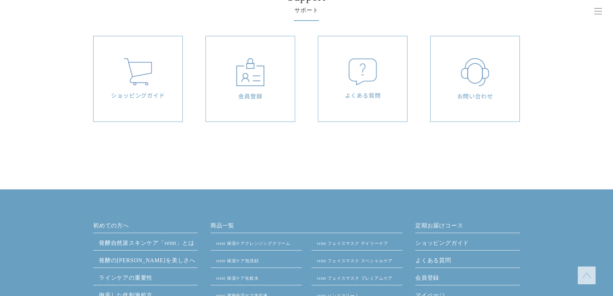
scroll to position [3319, 0]
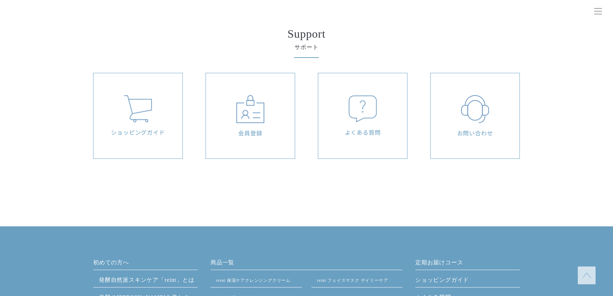
click at [174, 118] on div "ショッピングガイド" at bounding box center [138, 115] width 82 height 41
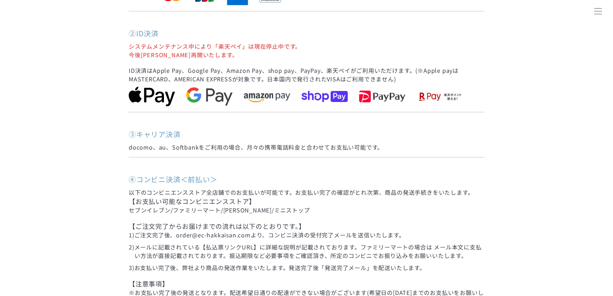
scroll to position [533, 0]
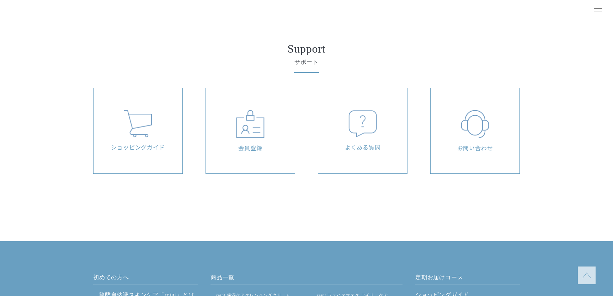
scroll to position [3319, 0]
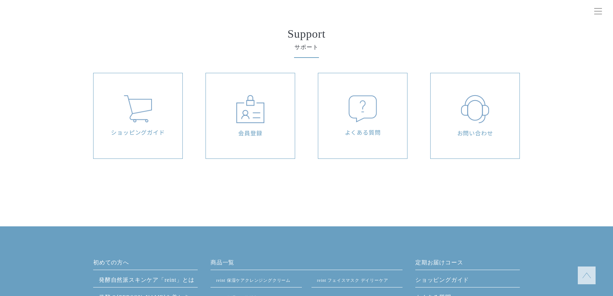
click at [251, 143] on div "会員登録" at bounding box center [250, 115] width 89 height 85
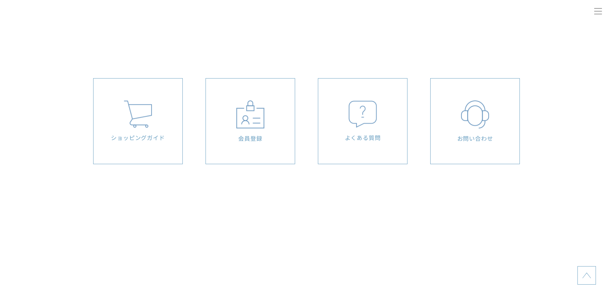
scroll to position [3319, 0]
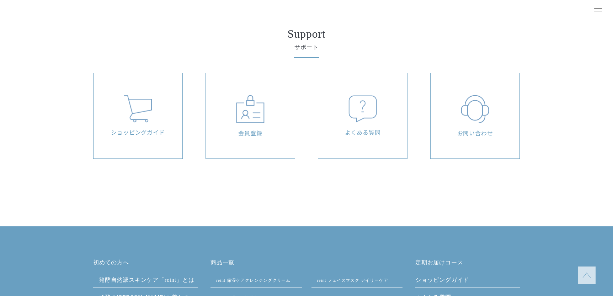
click at [377, 109] on div "よくある質問" at bounding box center [363, 115] width 82 height 41
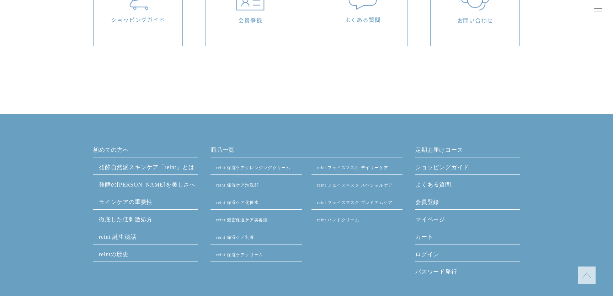
scroll to position [3496, 0]
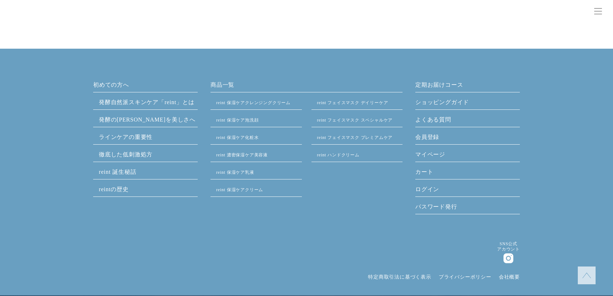
click at [584, 276] on img at bounding box center [586, 275] width 9 height 9
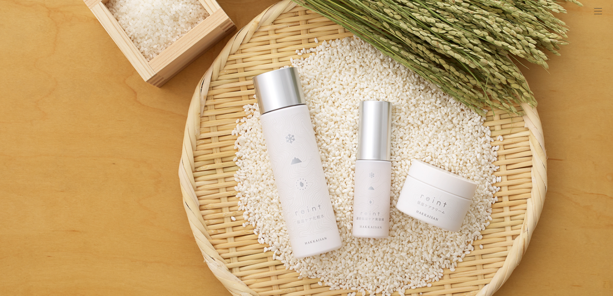
click at [601, 12] on div at bounding box center [598, 12] width 18 height 18
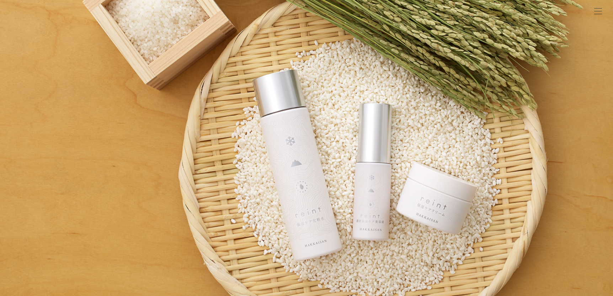
scroll to position [27, 0]
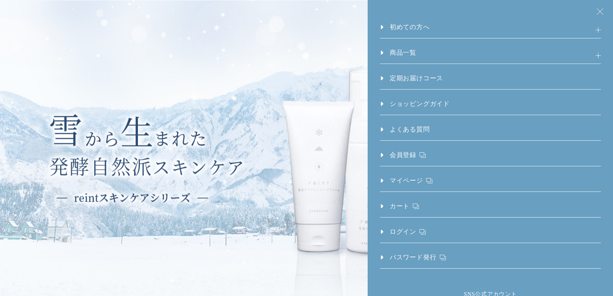
click at [380, 27] on link "初めての方へ" at bounding box center [405, 30] width 50 height 16
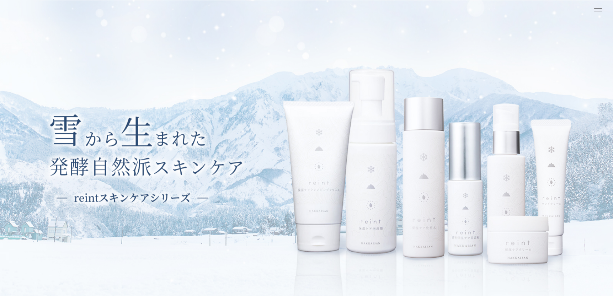
click at [605, 10] on div at bounding box center [598, 12] width 18 height 18
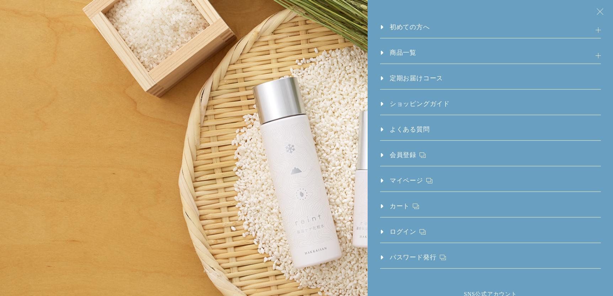
click at [594, 30] on h3 "初めての方へ" at bounding box center [490, 30] width 221 height 16
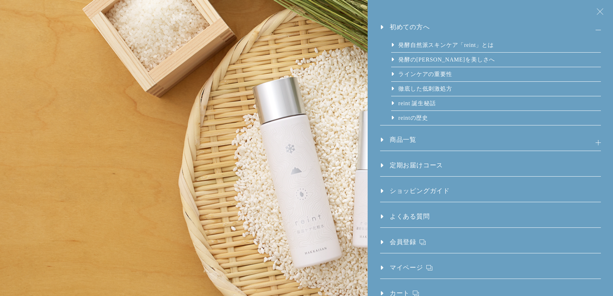
click at [591, 141] on h3 "商品一覧" at bounding box center [490, 143] width 221 height 16
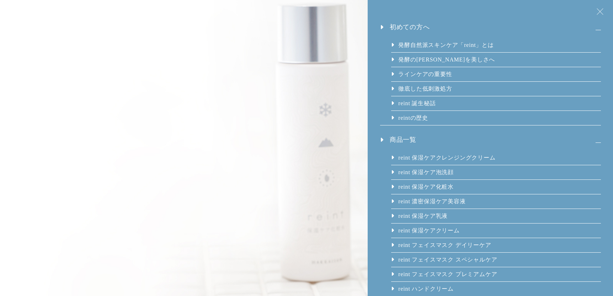
click at [590, 29] on h3 "初めての方へ" at bounding box center [490, 30] width 221 height 16
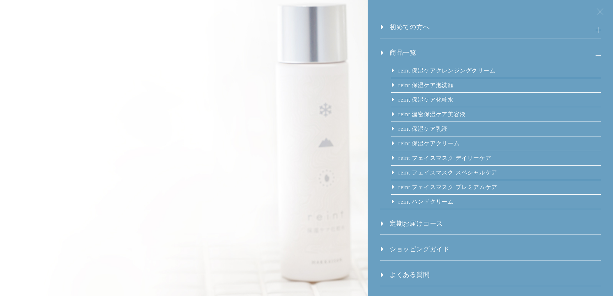
click at [593, 56] on h3 "商品一覧" at bounding box center [490, 56] width 221 height 16
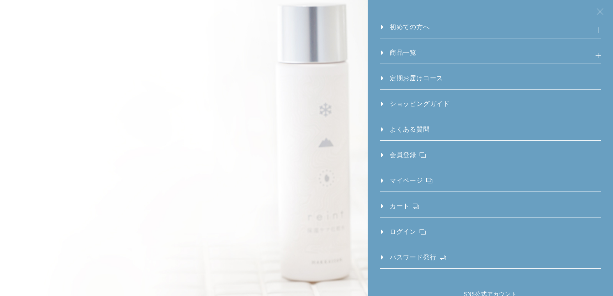
click at [599, 10] on div at bounding box center [598, 12] width 18 height 18
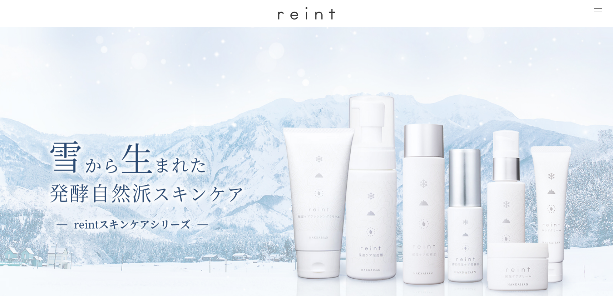
click at [597, 17] on div at bounding box center [598, 12] width 18 height 18
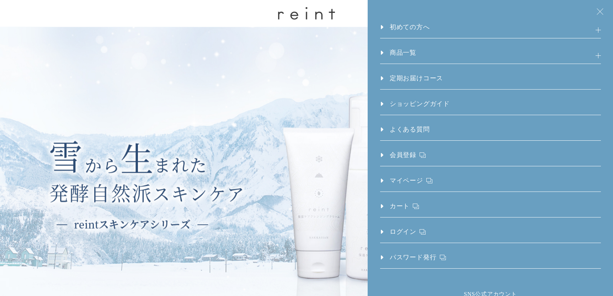
click at [258, 192] on img at bounding box center [306, 182] width 613 height 310
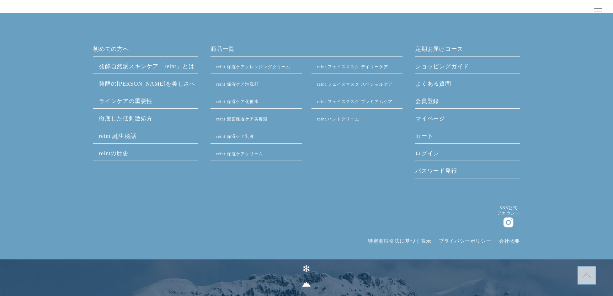
scroll to position [3570, 0]
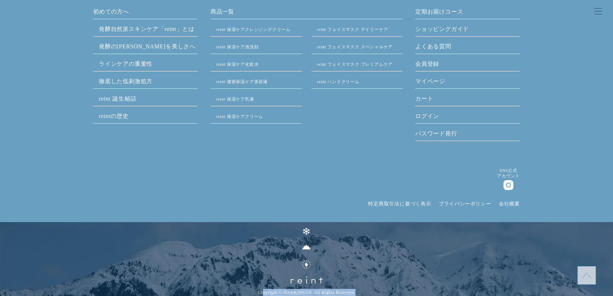
drag, startPoint x: 260, startPoint y: 291, endPoint x: 417, endPoint y: 280, distance: 156.8
click at [389, 291] on small "Copyright © HAKKAISAN. All Rights Reserved." at bounding box center [307, 292] width 564 height 7
click at [419, 279] on p at bounding box center [306, 259] width 613 height 74
click at [511, 203] on link "会社概要" at bounding box center [509, 203] width 21 height 5
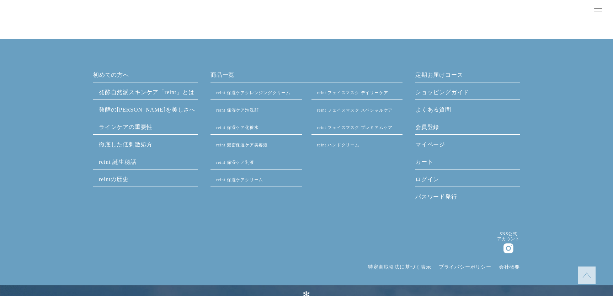
scroll to position [1092, 0]
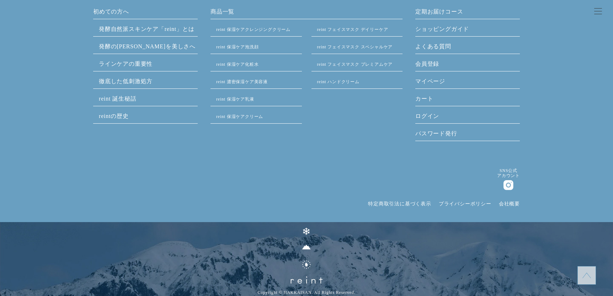
click at [453, 205] on link "プライバシーポリシー" at bounding box center [465, 203] width 53 height 5
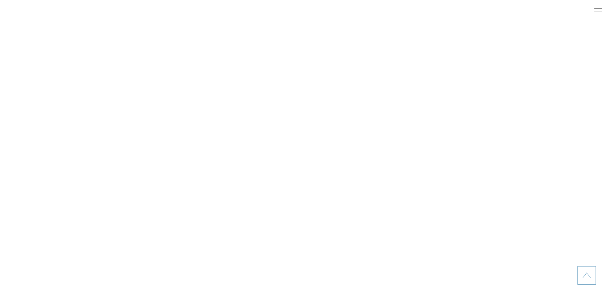
scroll to position [1092, 0]
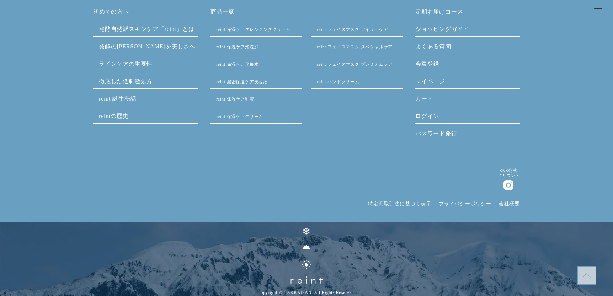
click at [399, 204] on link "特定商取引法に基づく表示" at bounding box center [399, 203] width 63 height 5
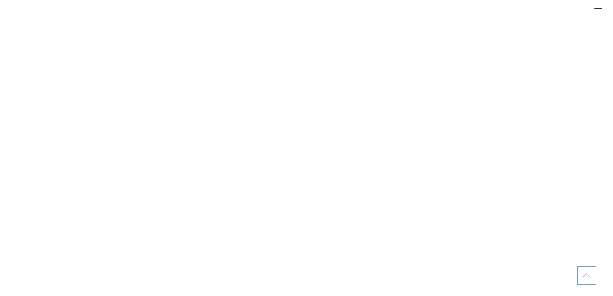
scroll to position [1092, 0]
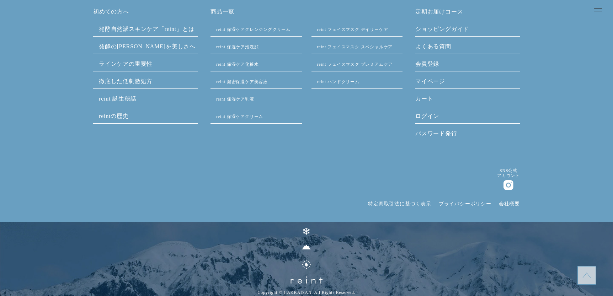
click at [598, 162] on div "初めての方へ 発酵⾃然派スキンケア「reint」とは 発酵の知恵を美しさへ ラインケアの重要性 徹底した低刺激処方 reint 誕生秘話 reintの歴史 商…" at bounding box center [306, 151] width 613 height 289
click at [511, 186] on img at bounding box center [508, 185] width 10 height 10
drag, startPoint x: 362, startPoint y: 206, endPoint x: 431, endPoint y: 204, distance: 68.3
click at [431, 204] on div "SNS公式 アカウント 特定商取引法に基づく表示 プライバシーポリシー 会社概要" at bounding box center [306, 195] width 427 height 54
copy link "特定商取引法に基づく表示"
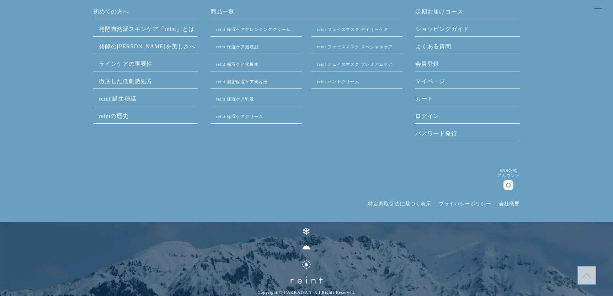
click at [554, 194] on div "初めての方へ 発酵⾃然派スキンケア「reint」とは 発酵の知恵を美しさへ ラインケアの重要性 徹底した低刺激処方 reint 誕生秘話 reintの歴史 商…" at bounding box center [306, 151] width 613 height 289
click at [607, 184] on div "初めての方へ 発酵⾃然派スキンケア「reint」とは 発酵の知恵を美しさへ ラインケアの重要性 徹底した低刺激処方 reint 誕生秘話 reintの歴史 商…" at bounding box center [306, 151] width 613 height 289
drag, startPoint x: 589, startPoint y: 129, endPoint x: 591, endPoint y: 107, distance: 22.1
click at [589, 129] on div "初めての方へ 発酵⾃然派スキンケア「reint」とは 発酵の知恵を美しさへ ラインケアの重要性 徹底した低刺激処方 reint 誕生秘話 reintの歴史 商…" at bounding box center [306, 151] width 613 height 289
click at [448, 130] on link "パスワード発行" at bounding box center [467, 134] width 105 height 11
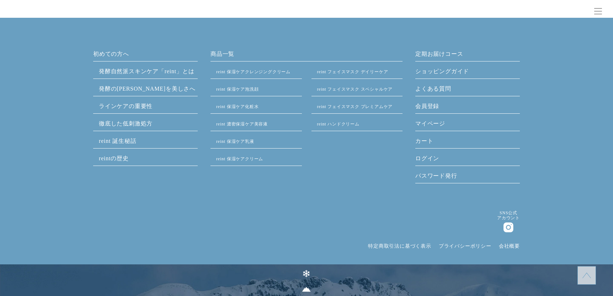
scroll to position [1032, 0]
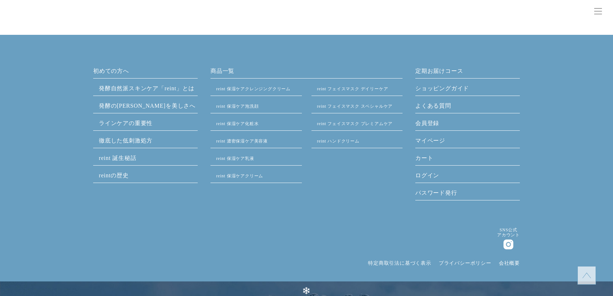
click at [441, 141] on link "マイページ" at bounding box center [467, 142] width 105 height 11
click at [437, 121] on link "会員登録" at bounding box center [467, 124] width 105 height 11
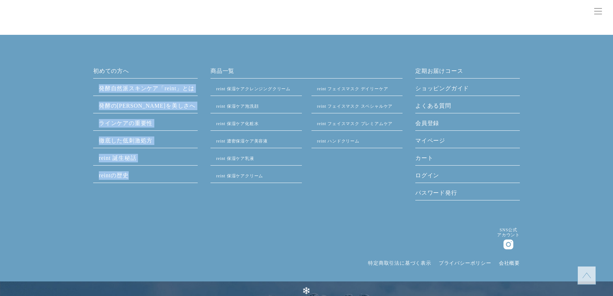
drag, startPoint x: 95, startPoint y: 83, endPoint x: 156, endPoint y: 175, distance: 110.8
click at [156, 175] on ul "初めての方へ 発酵⾃然派スキンケア「reint」とは 発酵の知恵を美しさへ ラインケアの重要性 徹底した低刺激処方 reint 誕生秘話 reintの歴史" at bounding box center [145, 125] width 105 height 116
copy ul "発酵⾃然派スキンケア「reint」とは 発酵の知恵を美しさへ ラインケアの重要性 徹底した低刺激処方 reint 誕生秘話 reintの歴史"
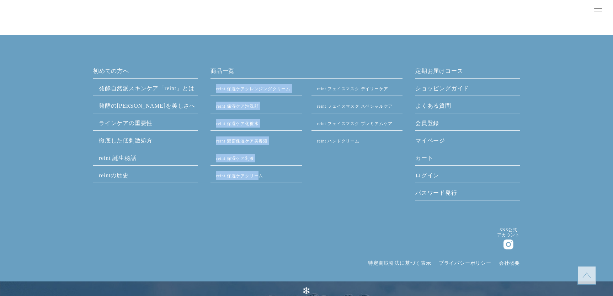
drag, startPoint x: 208, startPoint y: 88, endPoint x: 262, endPoint y: 174, distance: 101.5
click at [262, 174] on div "初めての方へ 発酵⾃然派スキンケア「reint」とは 発酵の知恵を美しさへ ラインケアの重要性 徹底した低刺激処方 reint 誕生秘話 reintの歴史 商…" at bounding box center [306, 136] width 427 height 139
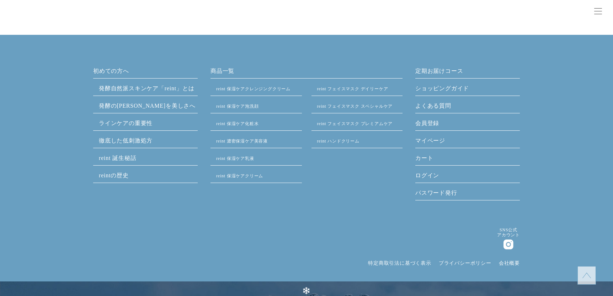
click at [268, 61] on div "初めての方へ 発酵⾃然派スキンケア「reint」とは 発酵の知恵を美しさへ ラインケアの重要性 徹底した低刺激処方 reint 誕生秘話 reintの歴史 商…" at bounding box center [306, 195] width 613 height 321
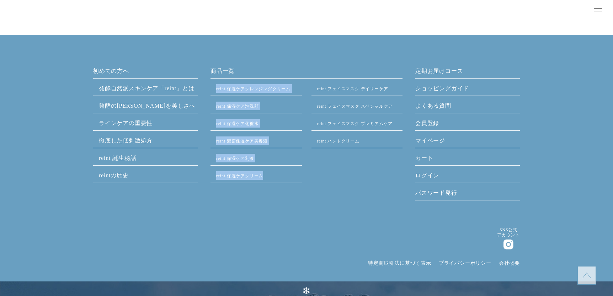
drag, startPoint x: 213, startPoint y: 87, endPoint x: 270, endPoint y: 174, distance: 103.7
click at [270, 174] on ul "reint 保湿ケアクレンジングクリーム reint 保湿ケア泡洗顔 reint 保湿ケア化粧水 reint 濃密保湿ケア美容液 reint 保湿ケア乳液 r…" at bounding box center [255, 136] width 91 height 105
copy ul "reint 保湿ケアクレンジングクリーム reint 保湿ケア泡洗顔 reint 保湿ケア化粧水 reint 濃密保湿ケア美容液 reint 保湿ケア乳液 r…"
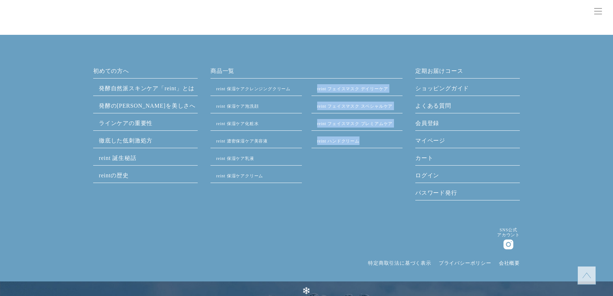
drag, startPoint x: 315, startPoint y: 88, endPoint x: 389, endPoint y: 142, distance: 91.6
click at [389, 142] on ul "reint フェイスマスク デイリーケア reint フェイスマスク スペシャルケア reint フェイスマスク プレミアムケア reint ハンドクリーム" at bounding box center [356, 136] width 91 height 105
copy ul "reint フェイスマスク デイリーケア reint フェイスマスク スペシャルケア reint フェイスマスク プレミアムケア reint ハンドクリーム"
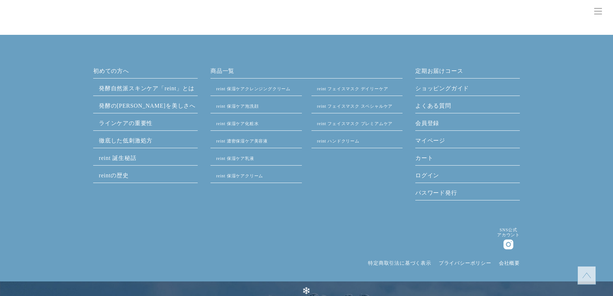
drag, startPoint x: 596, startPoint y: 165, endPoint x: 567, endPoint y: 165, distance: 28.8
click at [596, 165] on div "初めての方へ 発酵⾃然派スキンケア「reint」とは 発酵の知恵を美しさへ ラインケアの重要性 徹底した低刺激処方 reint 誕生秘話 reintの歴史 商…" at bounding box center [306, 211] width 613 height 289
click at [439, 68] on link "定期お届けコース" at bounding box center [467, 72] width 105 height 11
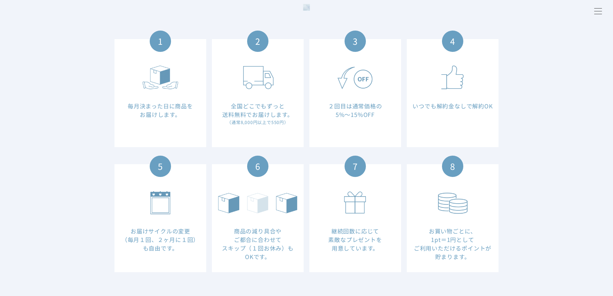
click at [154, 104] on dd "毎月決まった日に商品を お届けします。" at bounding box center [160, 110] width 81 height 17
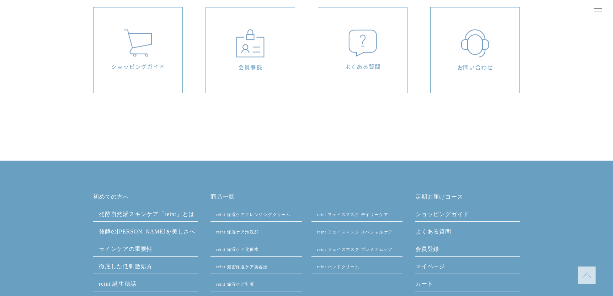
scroll to position [652, 0]
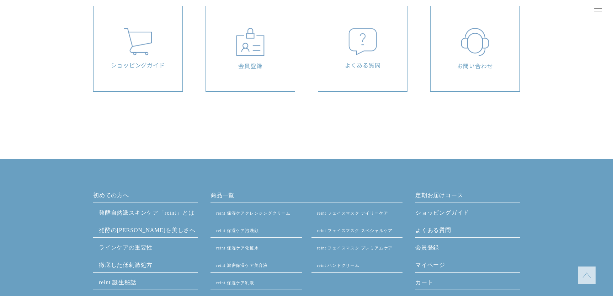
click at [126, 56] on div "ショッピングガイド" at bounding box center [138, 48] width 82 height 41
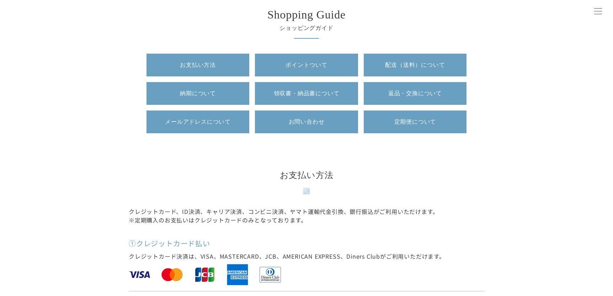
scroll to position [118, 0]
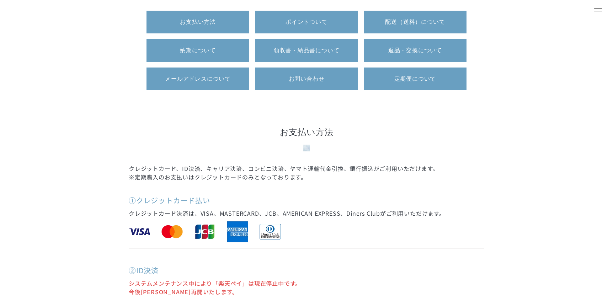
click at [210, 17] on link "お支払い方法" at bounding box center [197, 22] width 103 height 23
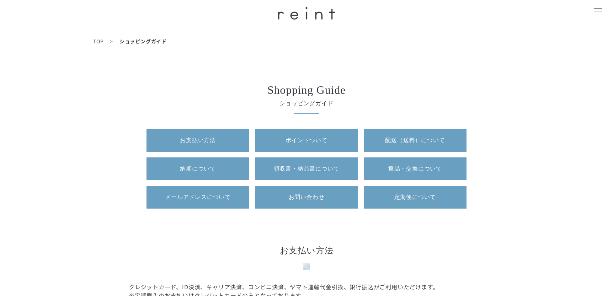
click at [595, 12] on div at bounding box center [598, 12] width 18 height 18
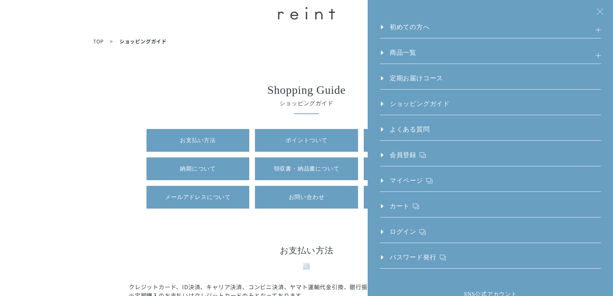
click at [394, 26] on link "初めての方へ" at bounding box center [405, 30] width 50 height 16
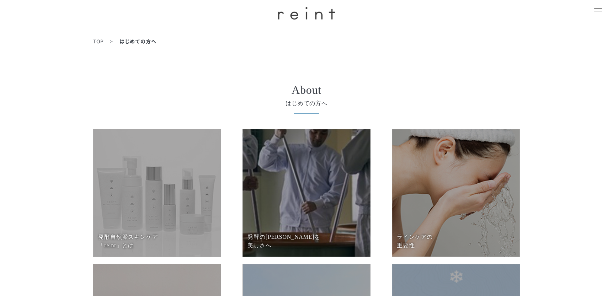
click at [159, 182] on dd at bounding box center [157, 193] width 128 height 128
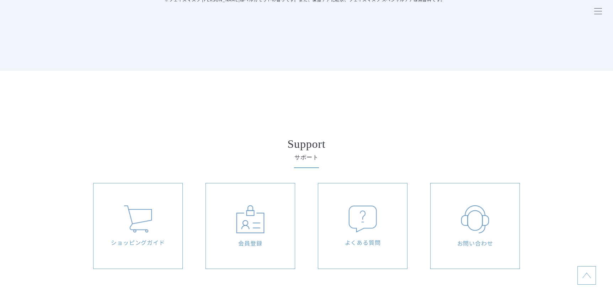
scroll to position [2963, 0]
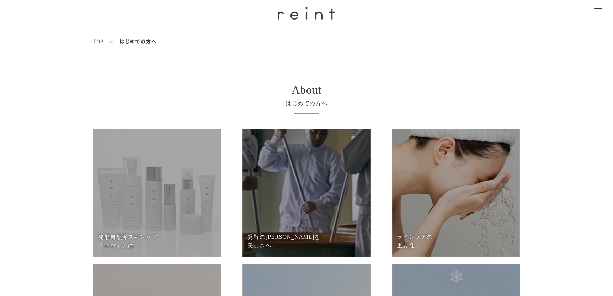
click at [263, 139] on dd at bounding box center [306, 193] width 128 height 128
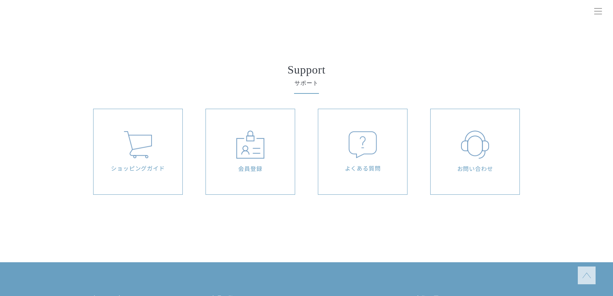
scroll to position [1520, 0]
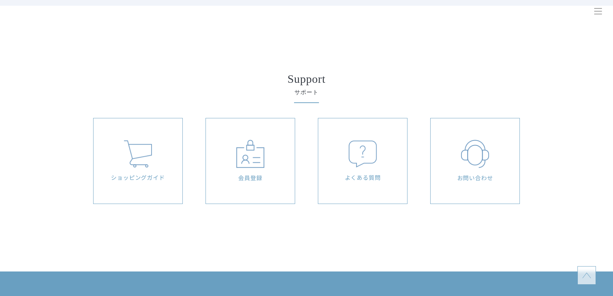
click at [600, 10] on div at bounding box center [598, 12] width 18 height 18
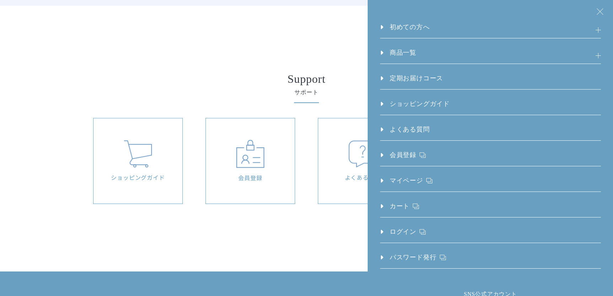
click at [422, 78] on link "定期お届けコース" at bounding box center [411, 82] width 63 height 16
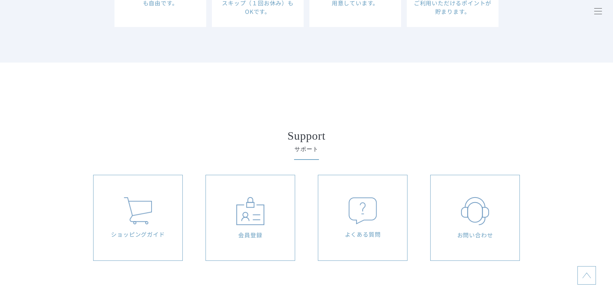
scroll to position [415, 0]
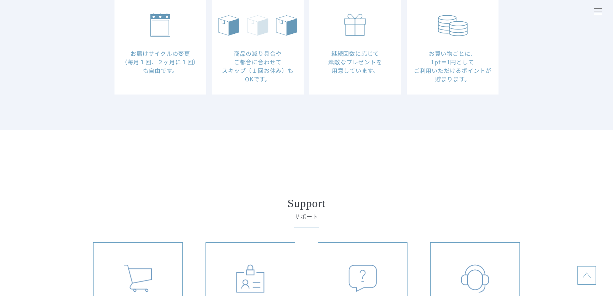
click at [594, 14] on div at bounding box center [598, 12] width 18 height 18
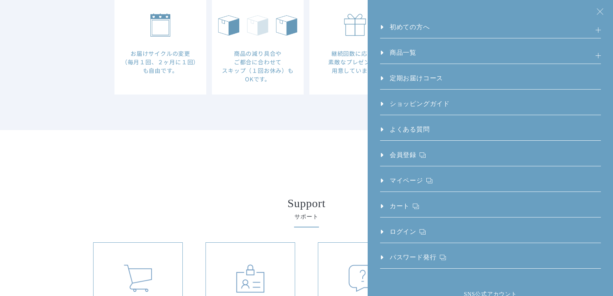
click at [410, 21] on ul "初めての方へ 発酵⾃然派スキンケア「reint」とは 発酵の[PERSON_NAME]を美しさへ ラインケアの重要性 徹底した低刺激処方 reint 誕生秘話…" at bounding box center [490, 134] width 221 height 269
click at [410, 27] on link "初めての方へ" at bounding box center [405, 30] width 50 height 16
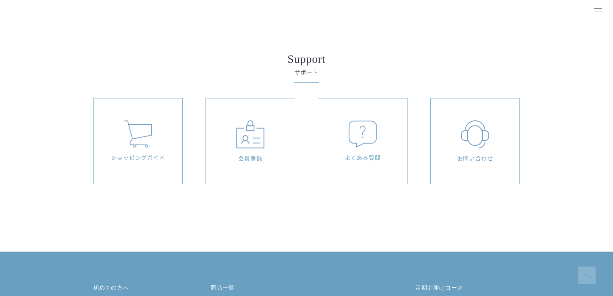
scroll to position [415, 0]
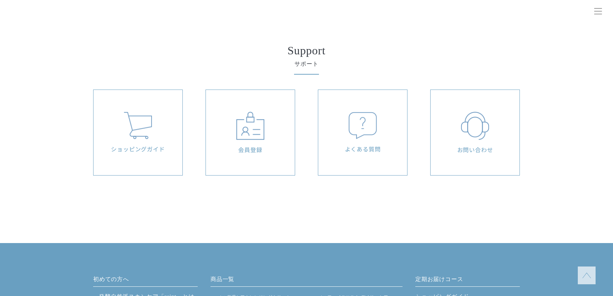
click at [589, 60] on section "Support サポート ショッピングガイド 会員登録 よくある質問 お問い合わせ" at bounding box center [306, 95] width 613 height 159
click at [270, 161] on div "会員登録" at bounding box center [250, 132] width 89 height 85
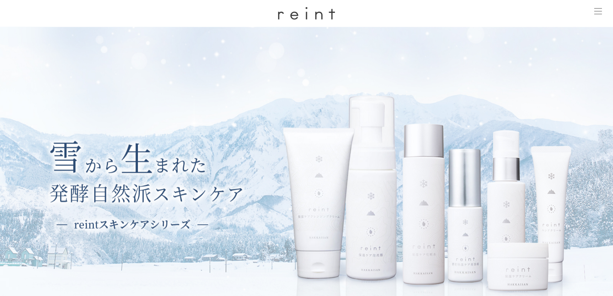
click at [596, 14] on span at bounding box center [598, 14] width 8 height 0
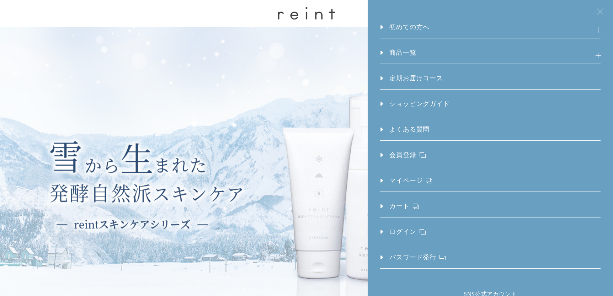
click at [199, 180] on img at bounding box center [306, 182] width 613 height 310
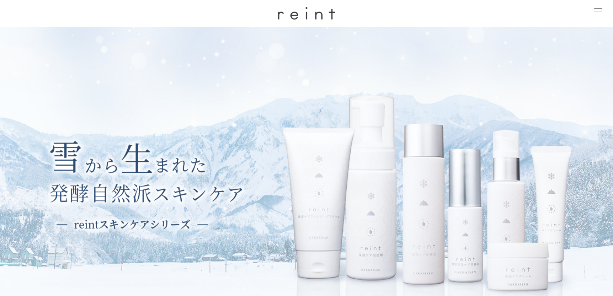
click at [596, 10] on div at bounding box center [598, 12] width 18 height 18
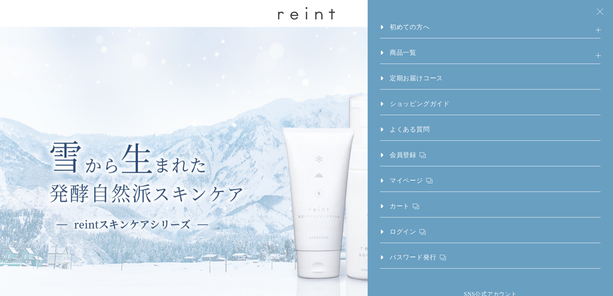
click at [408, 100] on link "ショッピングガイド" at bounding box center [415, 107] width 70 height 16
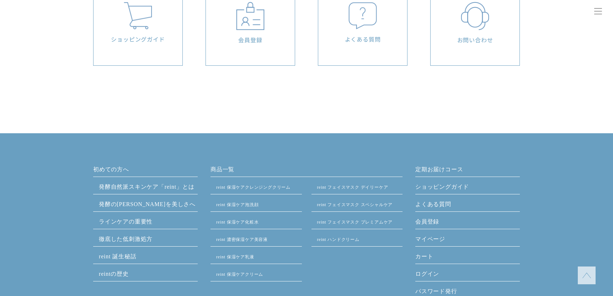
scroll to position [2133, 0]
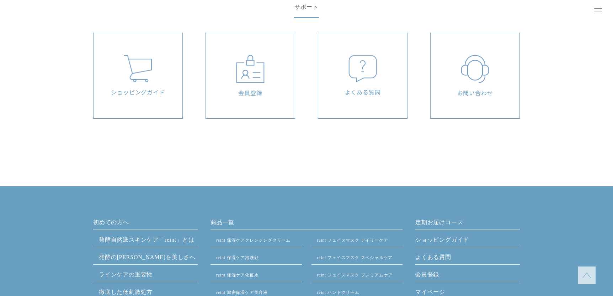
click at [363, 98] on div "よくある質問" at bounding box center [362, 75] width 89 height 85
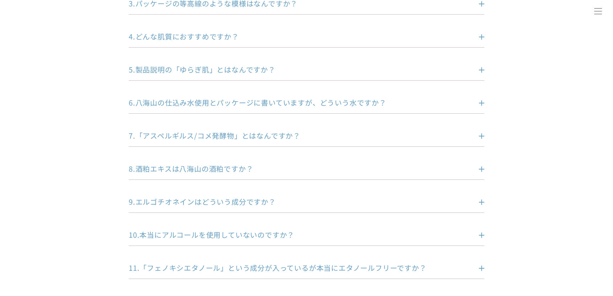
scroll to position [237, 0]
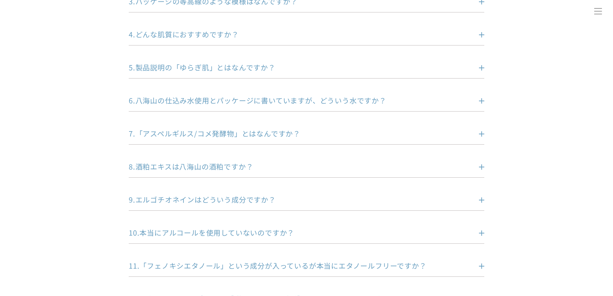
drag, startPoint x: 591, startPoint y: 69, endPoint x: 588, endPoint y: 72, distance: 4.1
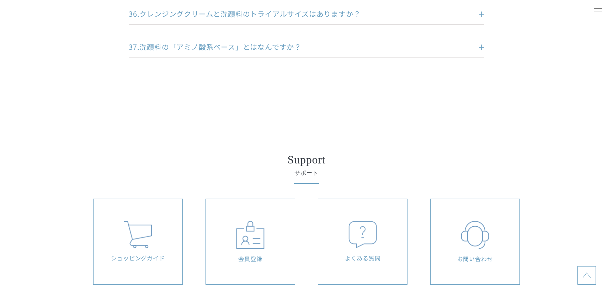
scroll to position [1541, 0]
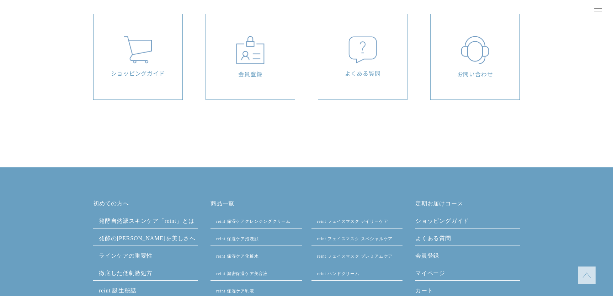
click at [458, 92] on div "お問い合わせ" at bounding box center [475, 56] width 89 height 85
